Goal: Task Accomplishment & Management: Use online tool/utility

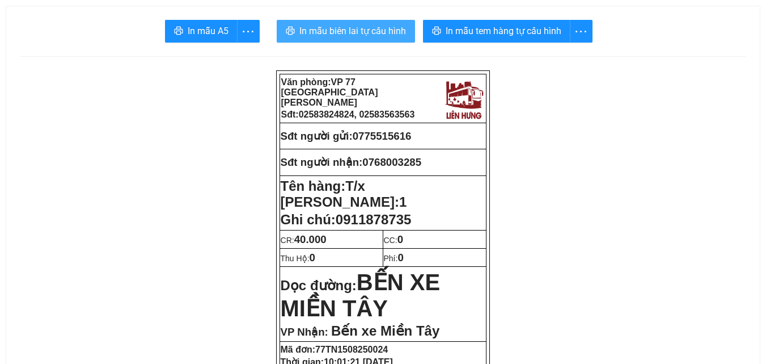
click at [370, 29] on span "In mẫu biên lai tự cấu hình" at bounding box center [352, 31] width 107 height 14
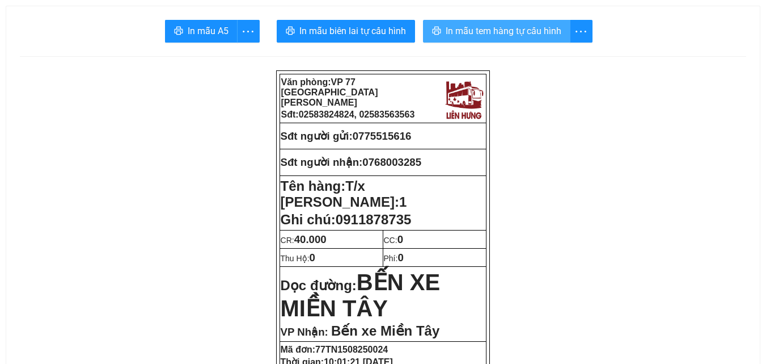
click at [481, 35] on span "In mẫu tem hàng tự cấu hình" at bounding box center [504, 31] width 116 height 14
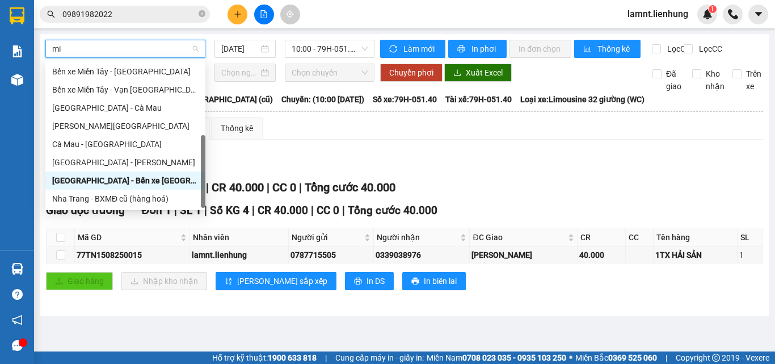
scroll to position [36, 0]
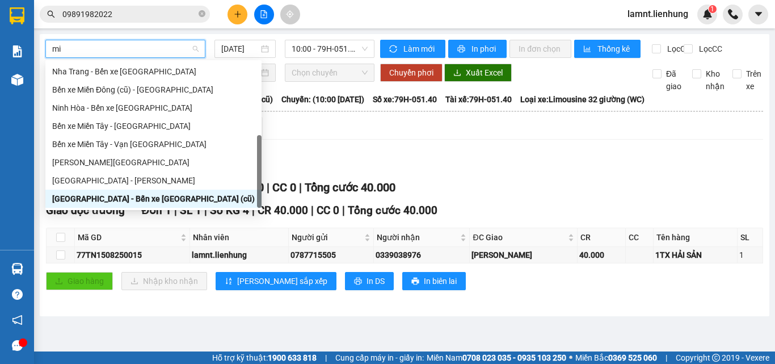
type input "mie"
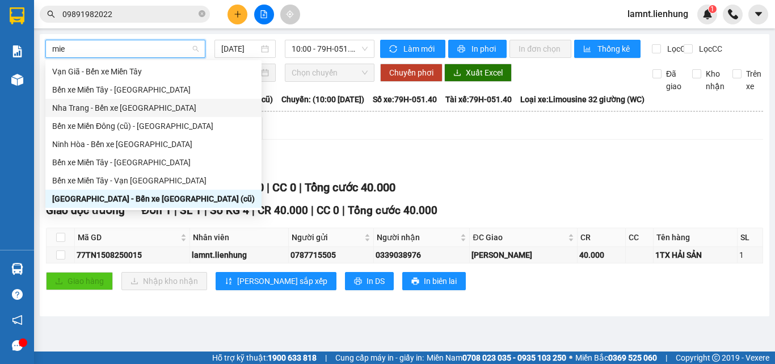
click at [127, 106] on div "Nha Trang - Bến xe [GEOGRAPHIC_DATA]" at bounding box center [153, 108] width 202 height 12
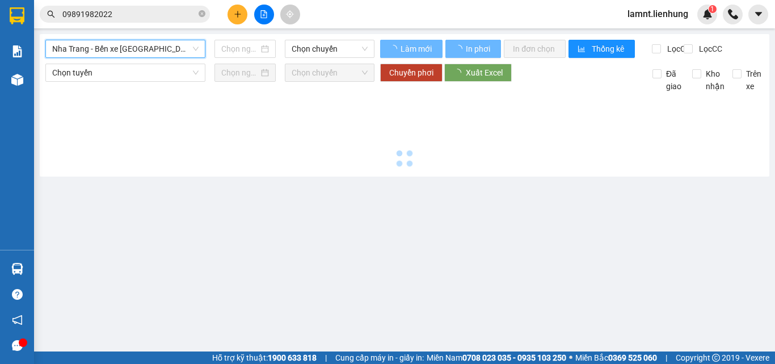
type input "[DATE]"
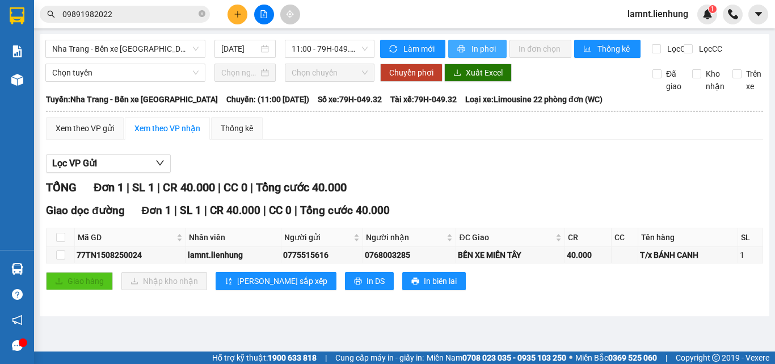
click at [467, 54] on button "In phơi" at bounding box center [477, 49] width 58 height 18
